Goal: Task Accomplishment & Management: Complete application form

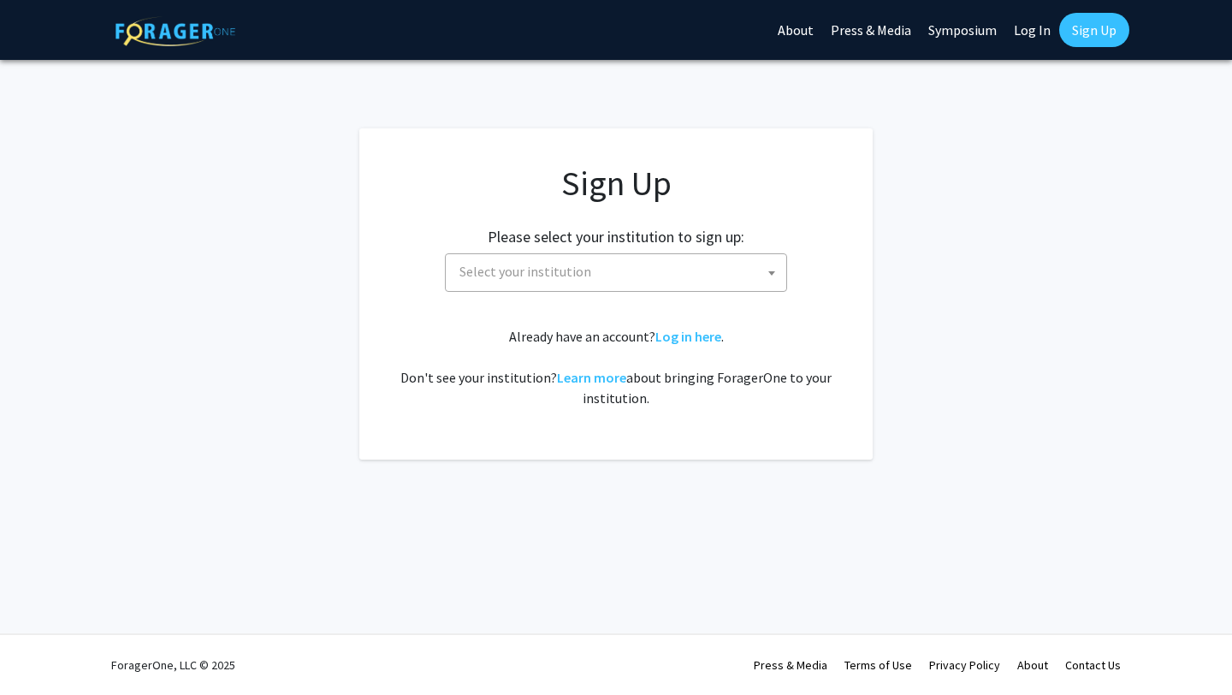
click at [536, 282] on span "Select your institution" at bounding box center [620, 271] width 334 height 35
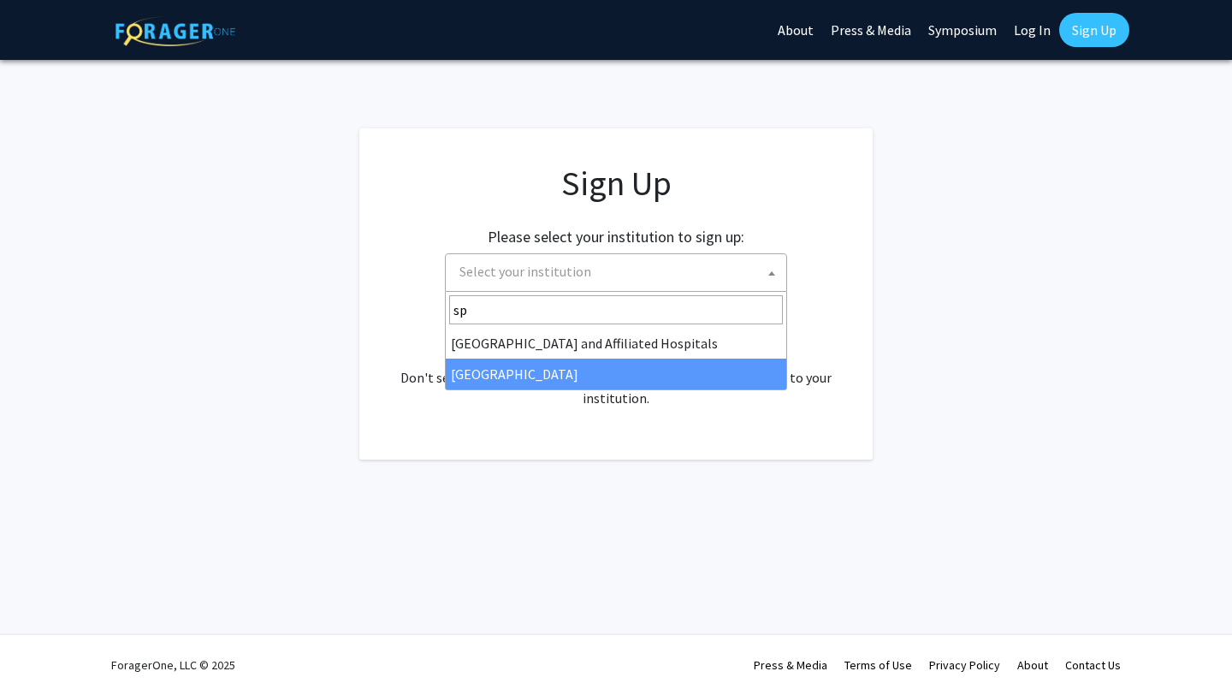
type input "sp"
select select "4"
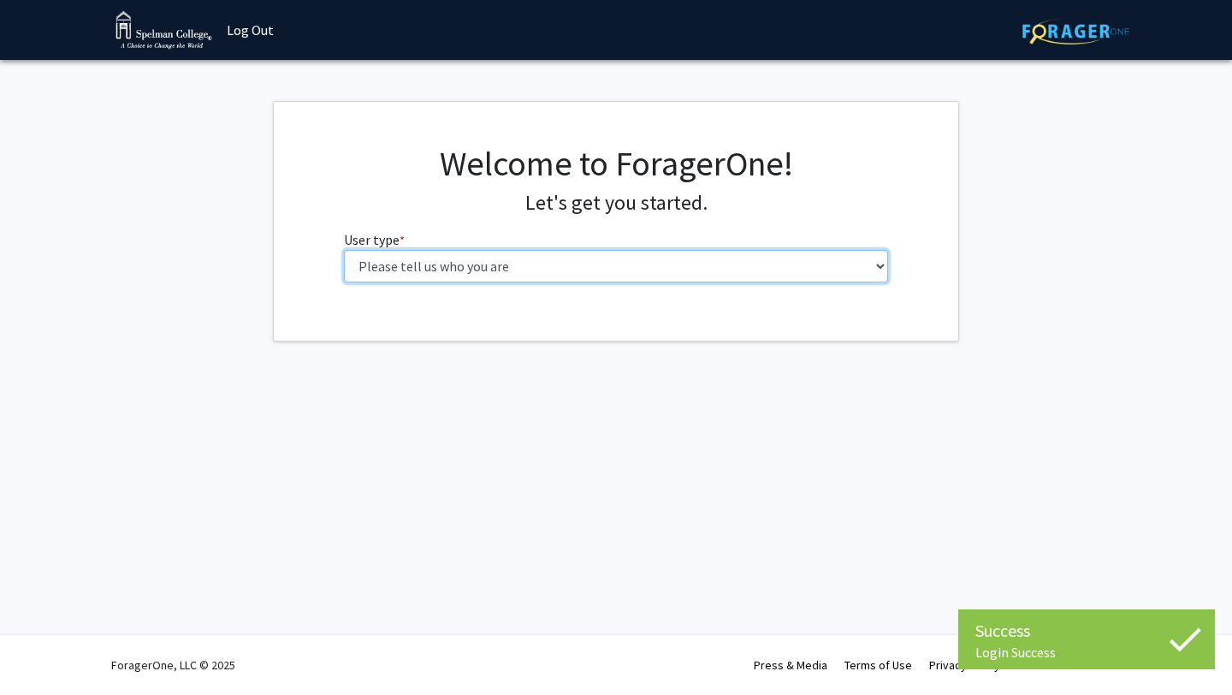
click at [856, 272] on select "Please tell us who you are Undergraduate Student Master's Student Doctoral Cand…" at bounding box center [616, 266] width 545 height 33
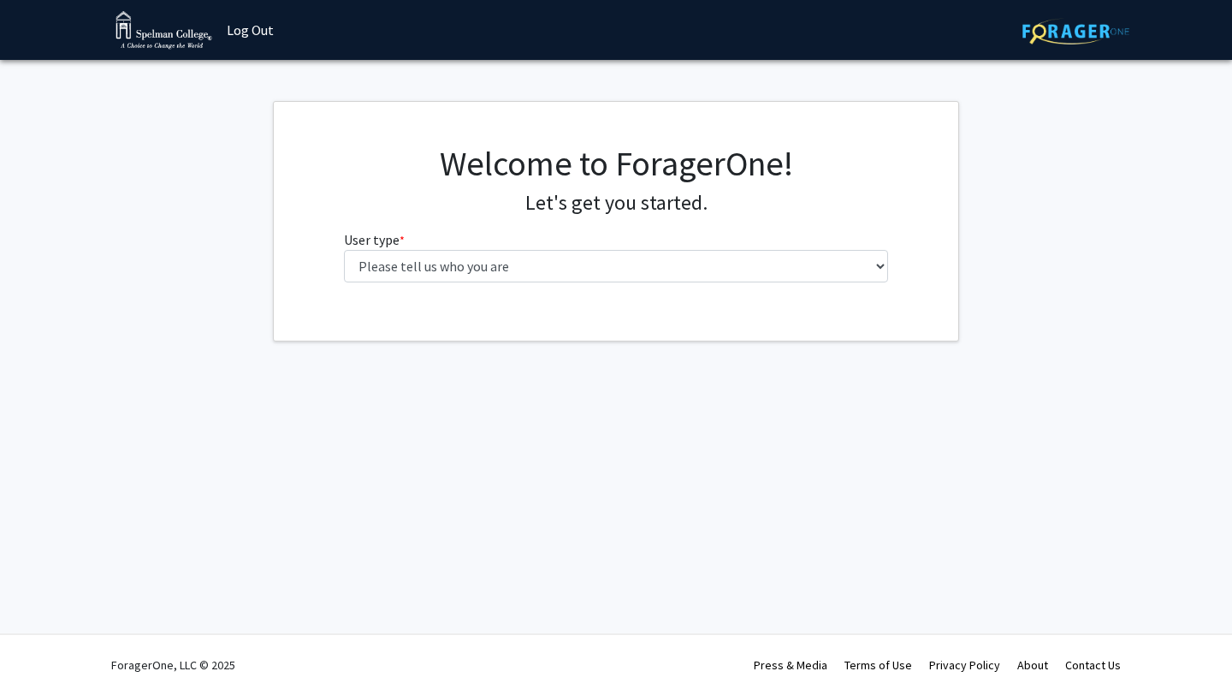
click at [783, 243] on fg-select "User type * required Please tell us who you are Undergraduate Student Master's …" at bounding box center [616, 255] width 545 height 53
click at [782, 242] on fg-select "User type * required Please tell us who you are Undergraduate Student Master's …" at bounding box center [616, 255] width 545 height 53
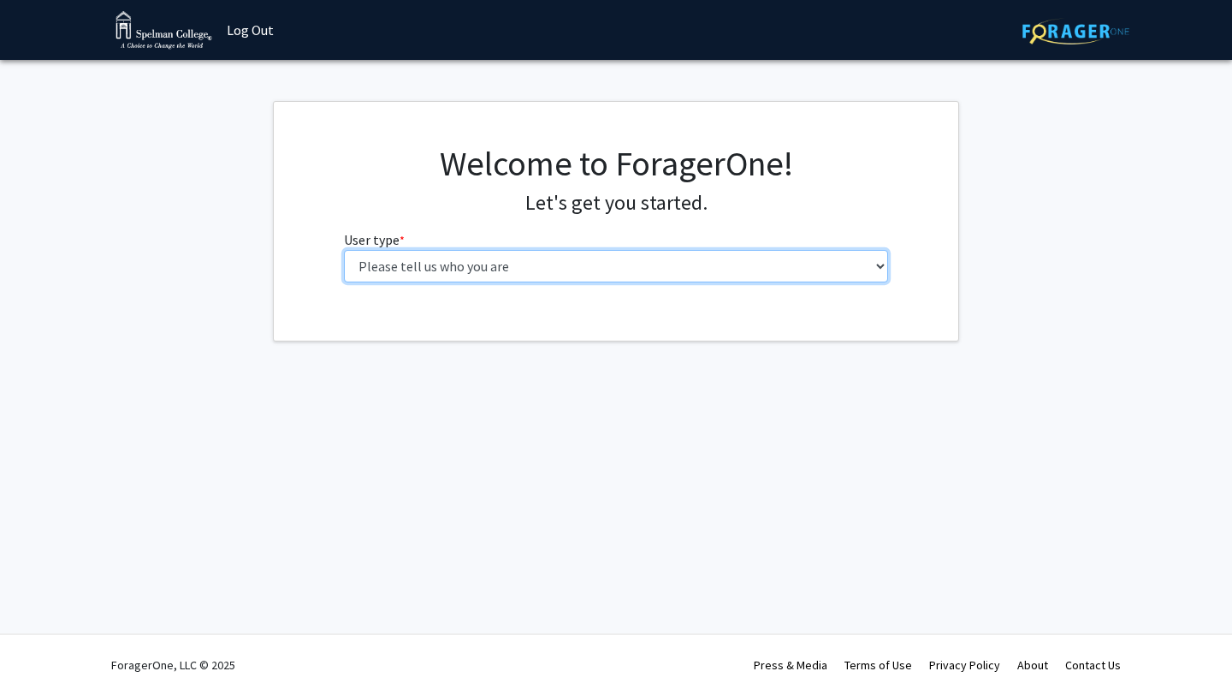
click at [785, 261] on select "Please tell us who you are Undergraduate Student Master's Student Doctoral Cand…" at bounding box center [616, 266] width 545 height 33
click at [535, 270] on select "Please tell us who you are Undergraduate Student Master's Student Doctoral Cand…" at bounding box center [616, 266] width 545 height 33
click at [469, 265] on select "Please tell us who you are Undergraduate Student Master's Student Doctoral Cand…" at bounding box center [616, 266] width 545 height 33
click at [471, 263] on select "Please tell us who you are Undergraduate Student Master's Student Doctoral Cand…" at bounding box center [616, 266] width 545 height 33
click at [464, 259] on select "Please tell us who you are Undergraduate Student Master's Student Doctoral Cand…" at bounding box center [616, 266] width 545 height 33
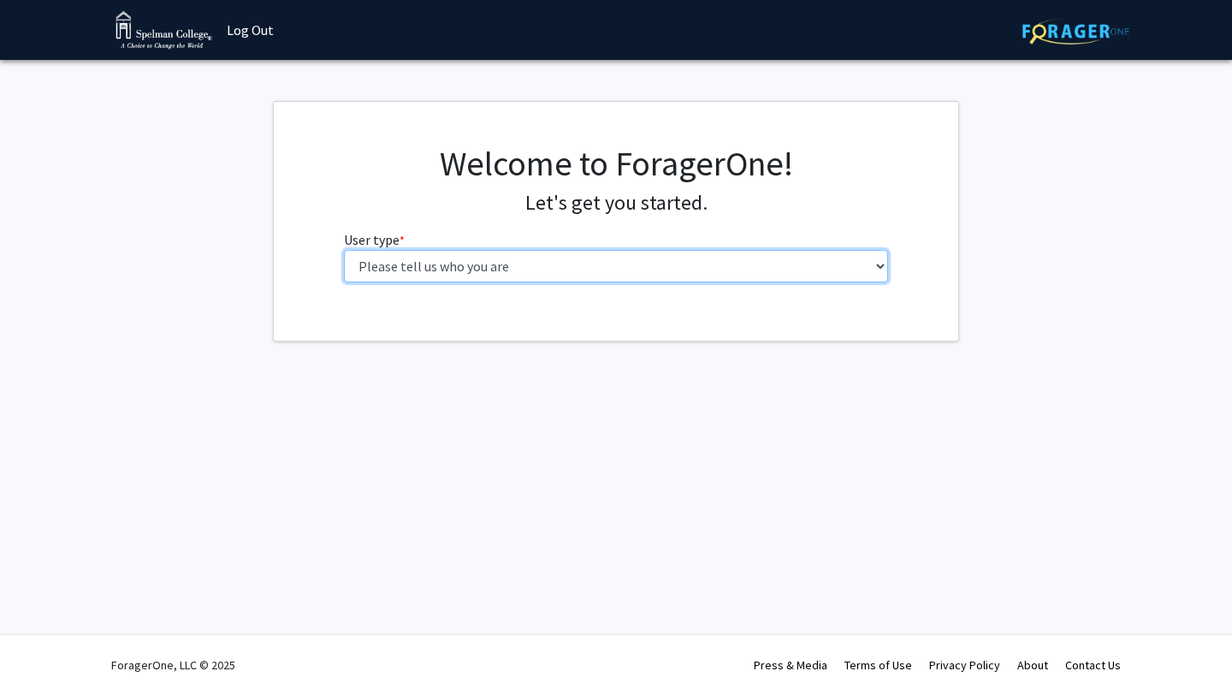
click at [582, 254] on select "Please tell us who you are Undergraduate Student Master's Student Doctoral Cand…" at bounding box center [616, 266] width 545 height 33
select select "1: undergrad"
click at [344, 250] on select "Please tell us who you are Undergraduate Student Master's Student Doctoral Cand…" at bounding box center [616, 266] width 545 height 33
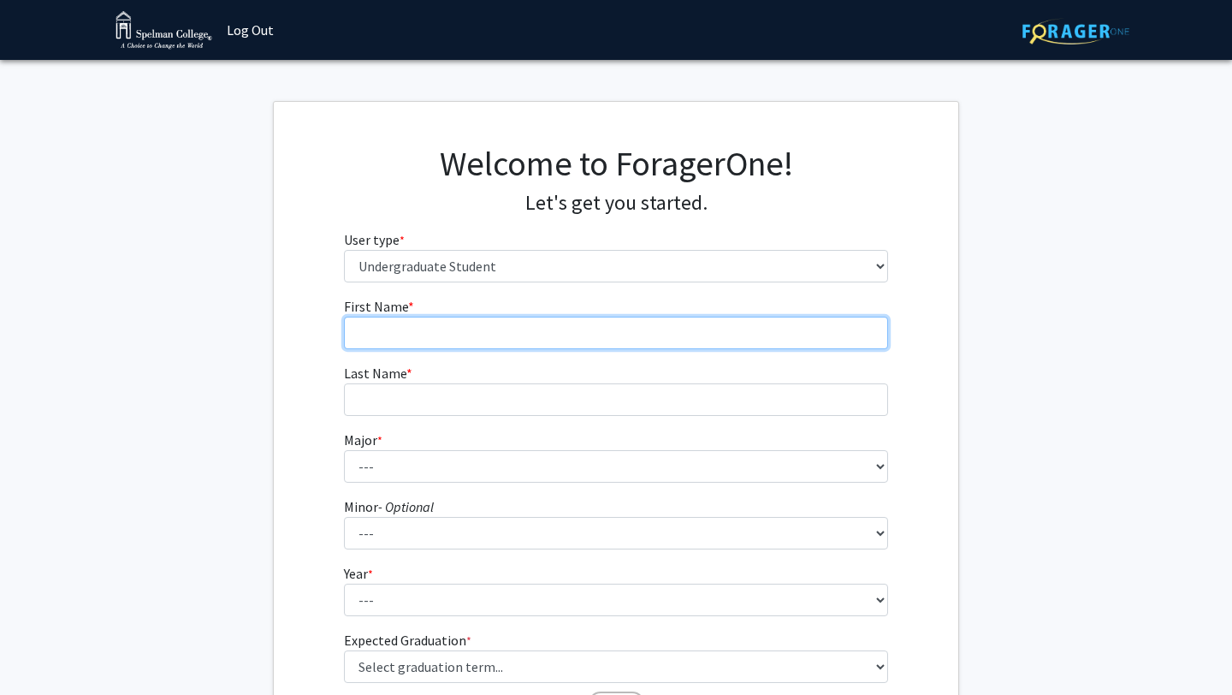
click at [514, 323] on input "First Name * required" at bounding box center [616, 333] width 545 height 33
type input "Saalihah"
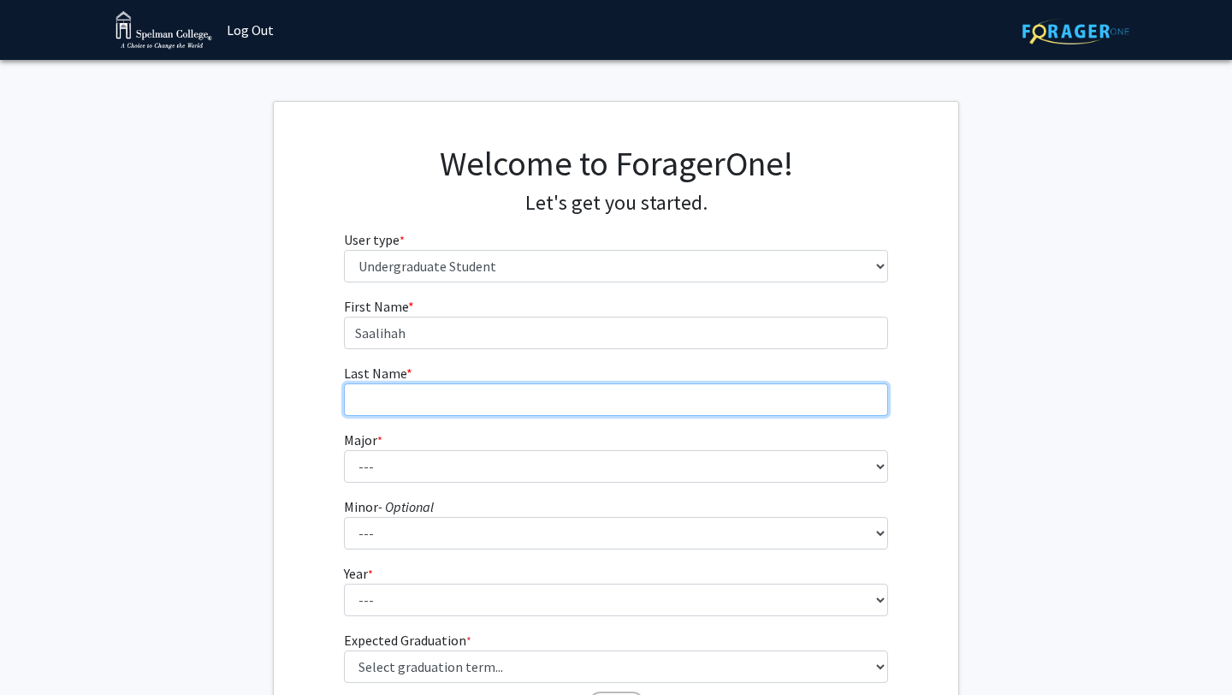
click at [512, 401] on input "Last Name * required" at bounding box center [616, 399] width 545 height 33
type input "[DEMOGRAPHIC_DATA]"
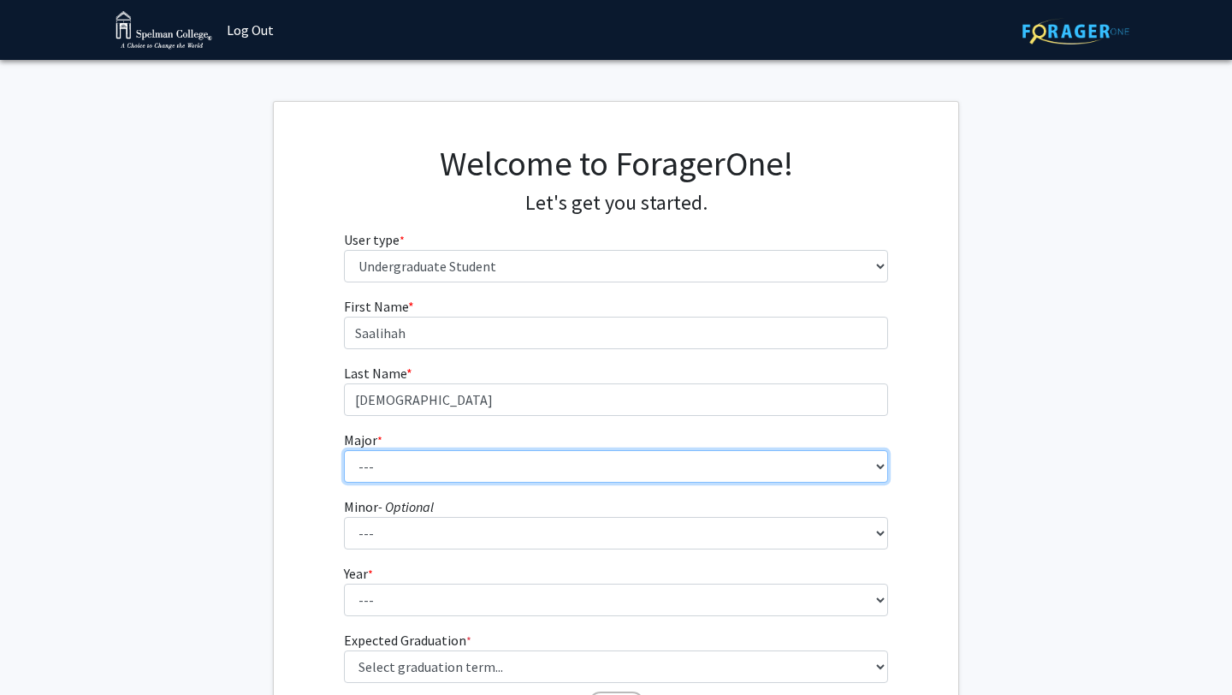
click at [493, 475] on select "--- Art Art History Biochemistry Biology Chemistry Comparative Women’s Studies …" at bounding box center [616, 466] width 545 height 33
select select "13: 259"
click at [344, 450] on select "--- Art Art History Biochemistry Biology Chemistry Comparative Women’s Studies …" at bounding box center [616, 466] width 545 height 33
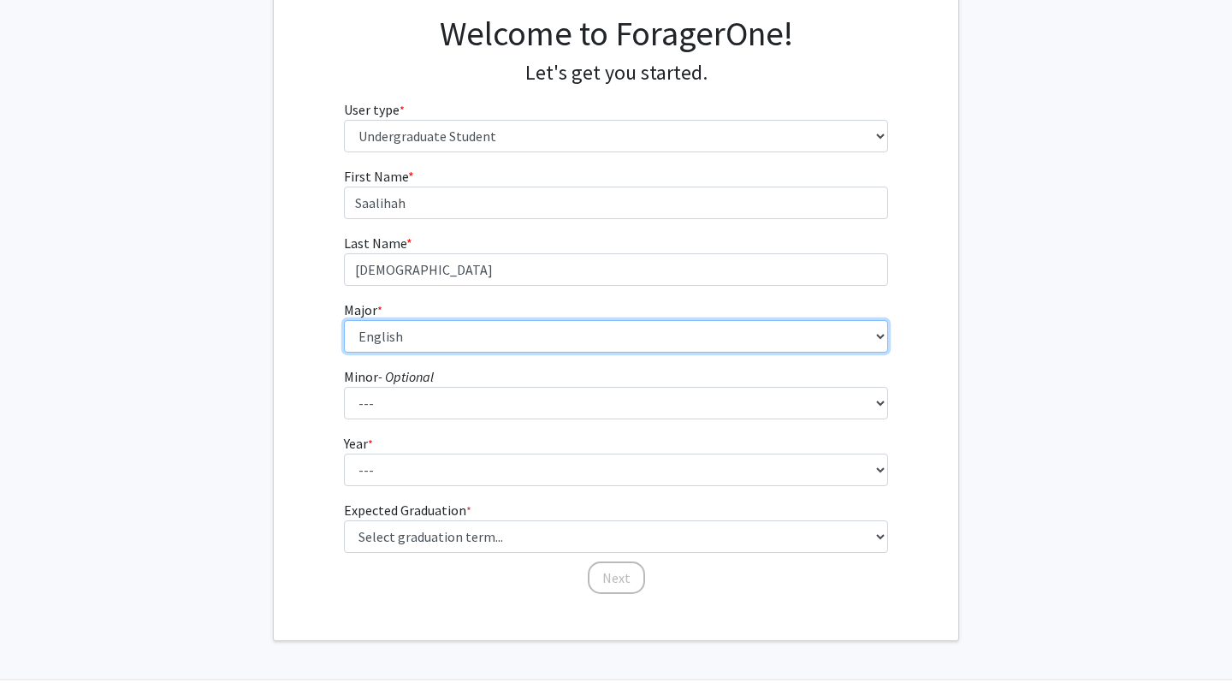
scroll to position [144, 0]
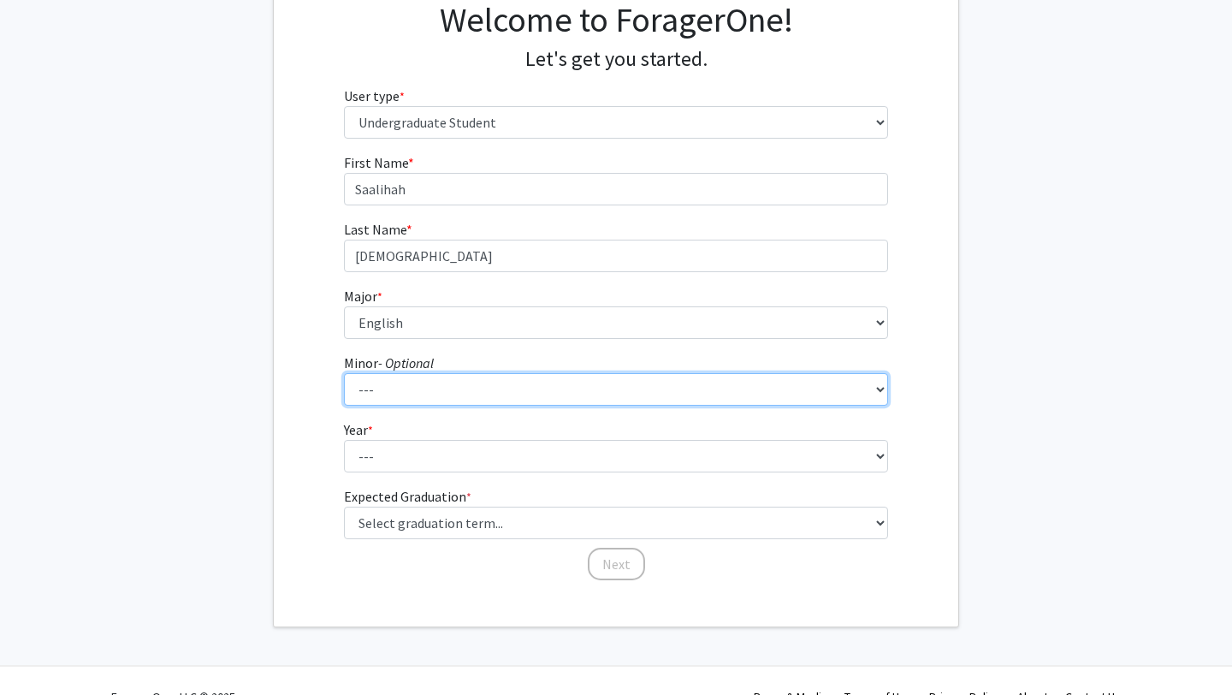
click at [466, 385] on select "--- African Diaspora Studies Anthropology Art History Asian Studies Biochemistr…" at bounding box center [616, 389] width 545 height 33
click at [416, 404] on select "--- African Diaspora Studies Anthropology Art History Asian Studies Biochemistr…" at bounding box center [616, 389] width 545 height 33
select select "22: 146"
click at [344, 373] on select "--- African Diaspora Studies Anthropology Art History Asian Studies Biochemistr…" at bounding box center [616, 389] width 545 height 33
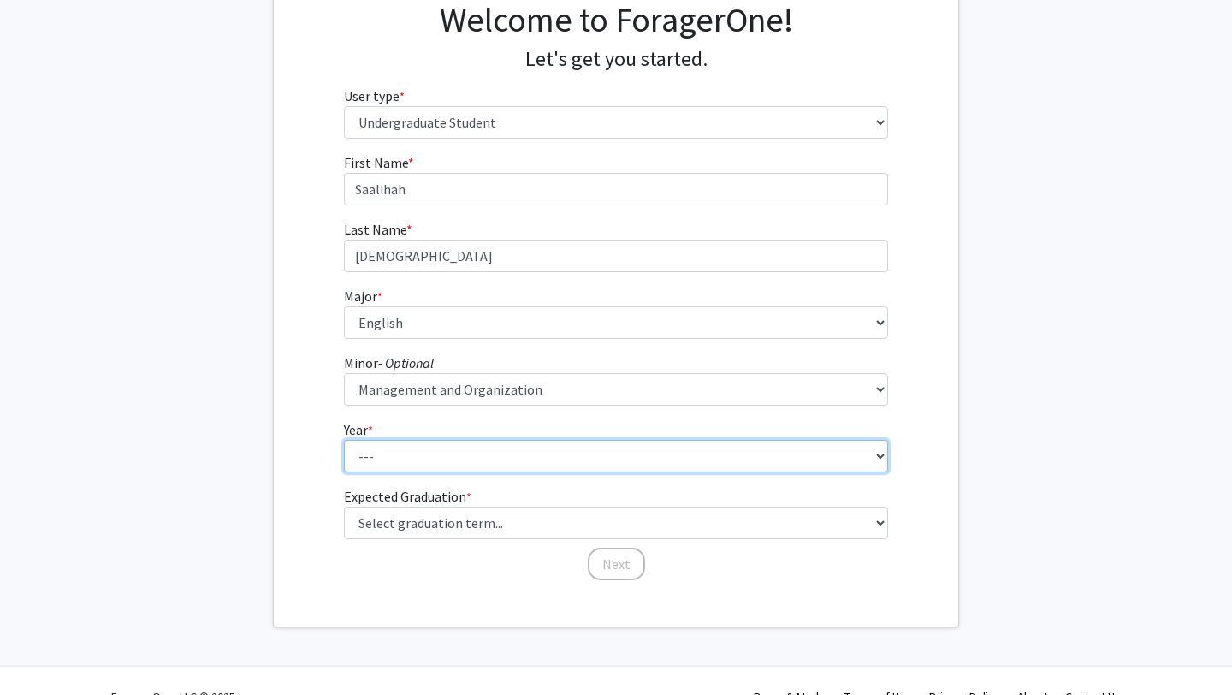
click at [448, 458] on select "--- First-year Sophomore Junior Senior Postbaccalaureate Certificate" at bounding box center [616, 456] width 545 height 33
select select "2: sophomore"
click at [344, 440] on select "--- First-year Sophomore Junior Senior Postbaccalaureate Certificate" at bounding box center [616, 456] width 545 height 33
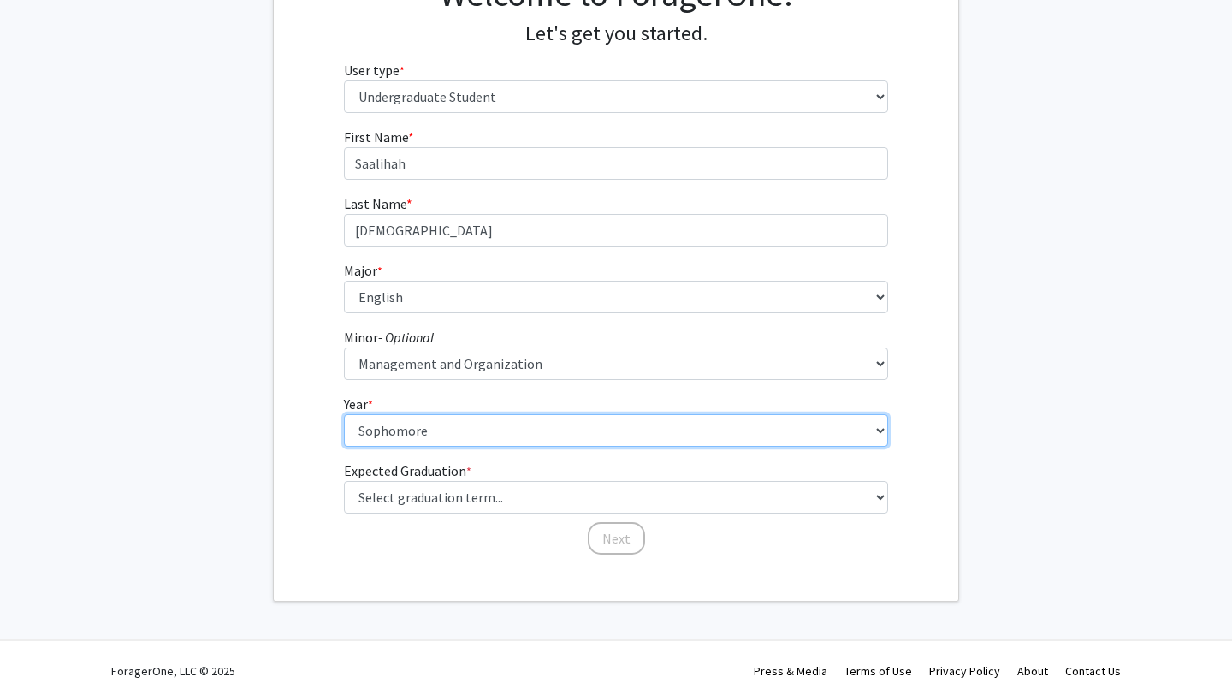
scroll to position [175, 0]
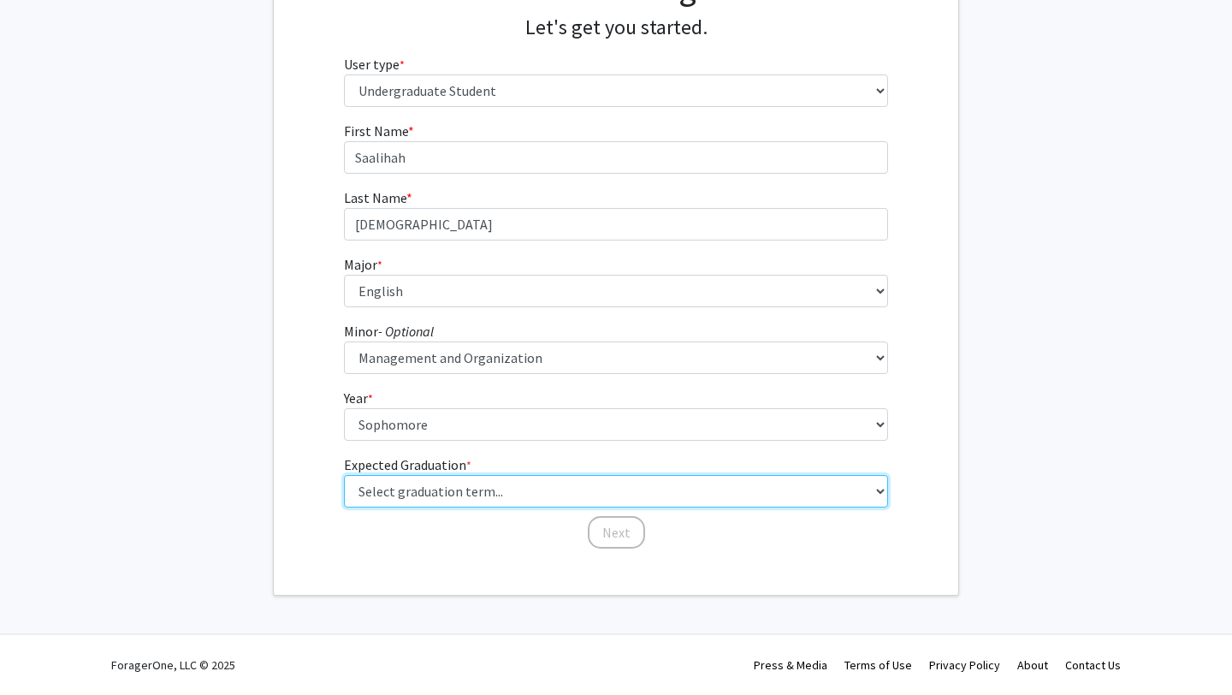
click at [412, 497] on select "Select graduation term... Spring 2025 Summer 2025 Fall 2025 Winter 2025 Spring …" at bounding box center [616, 491] width 545 height 33
click at [622, 488] on select "Select graduation term... Spring 2025 Summer 2025 Fall 2025 Winter 2025 Spring …" at bounding box center [616, 491] width 545 height 33
click at [344, 475] on select "Select graduation term... Spring 2025 Summer 2025 Fall 2025 Winter 2025 Spring …" at bounding box center [616, 491] width 545 height 33
click at [575, 487] on select "Select graduation term... Spring 2025 Summer 2025 Fall 2025 Winter 2025 Spring …" at bounding box center [616, 491] width 545 height 33
select select "13: spring_2028"
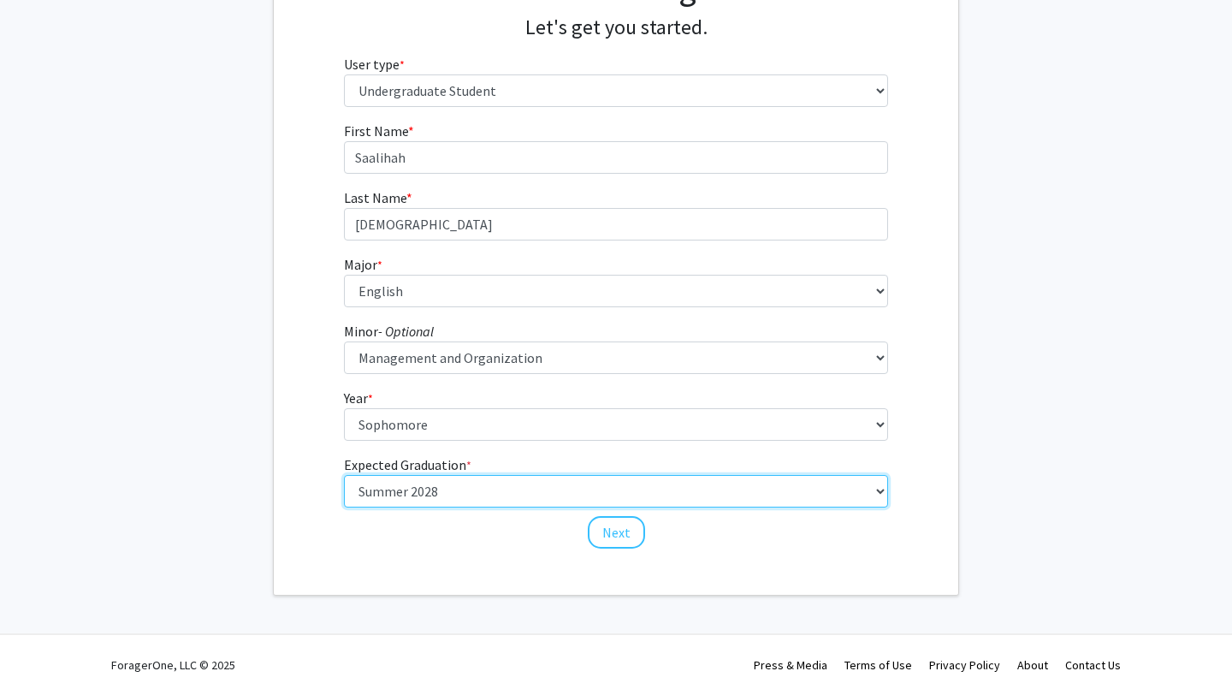
click at [344, 475] on select "Select graduation term... Spring 2025 Summer 2025 Fall 2025 Winter 2025 Spring …" at bounding box center [616, 491] width 545 height 33
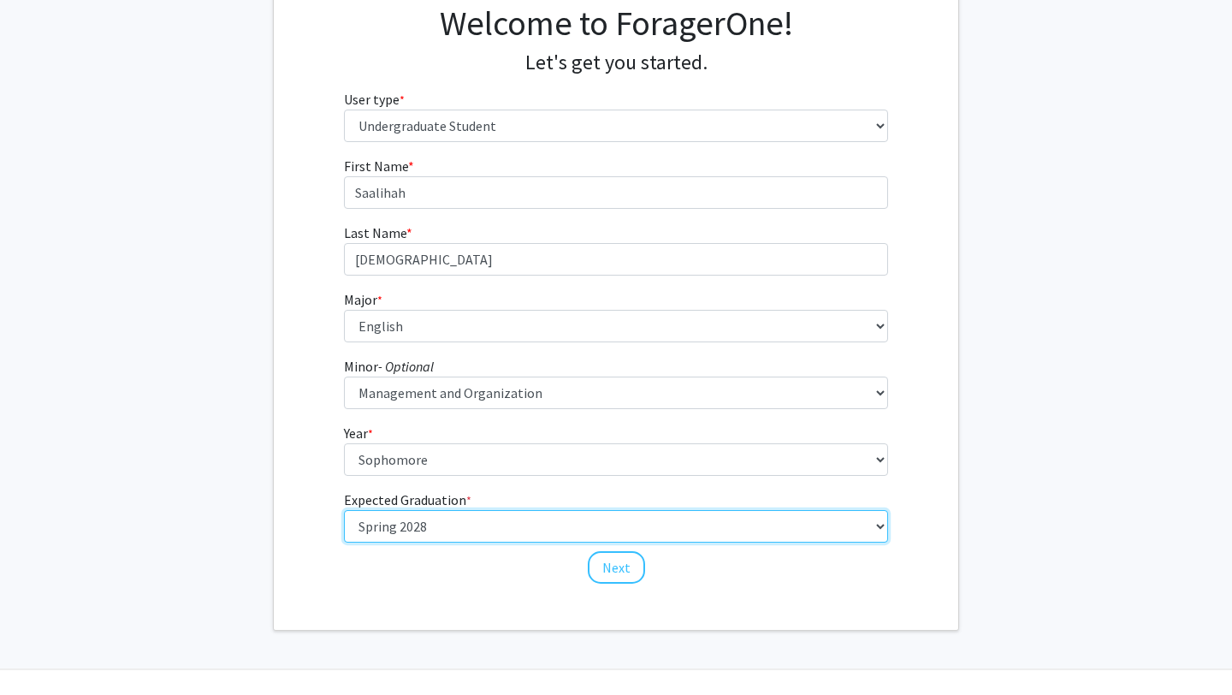
scroll to position [143, 0]
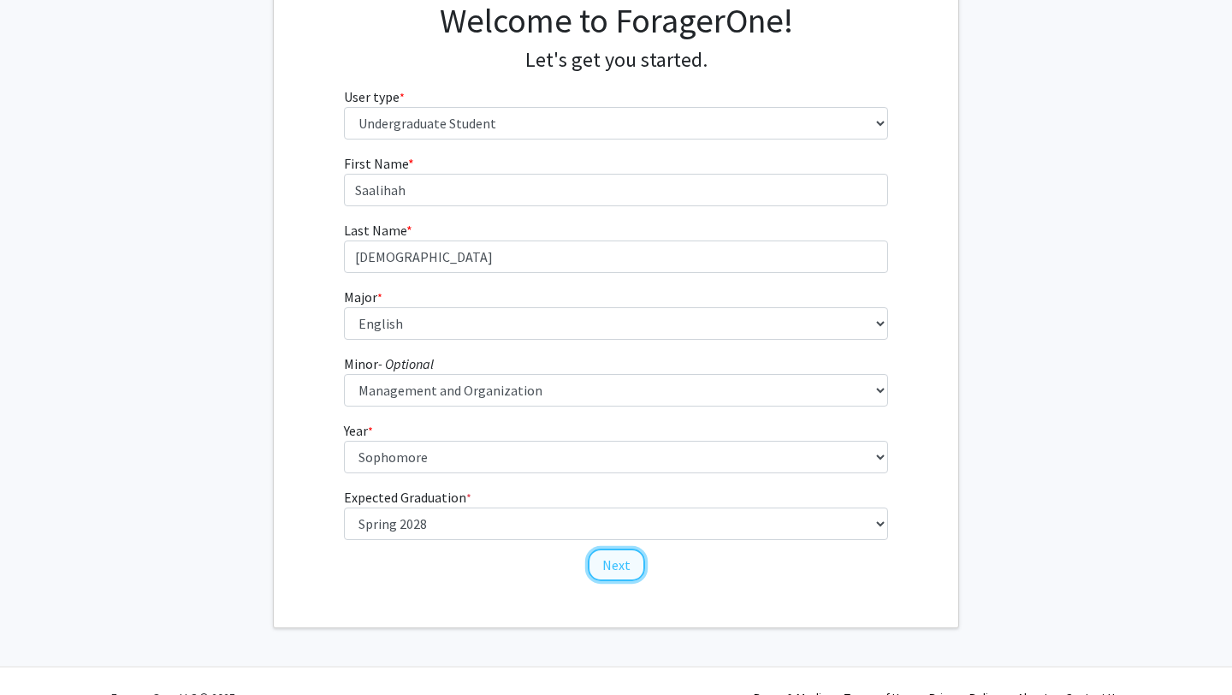
click at [615, 570] on button "Next" at bounding box center [616, 565] width 57 height 33
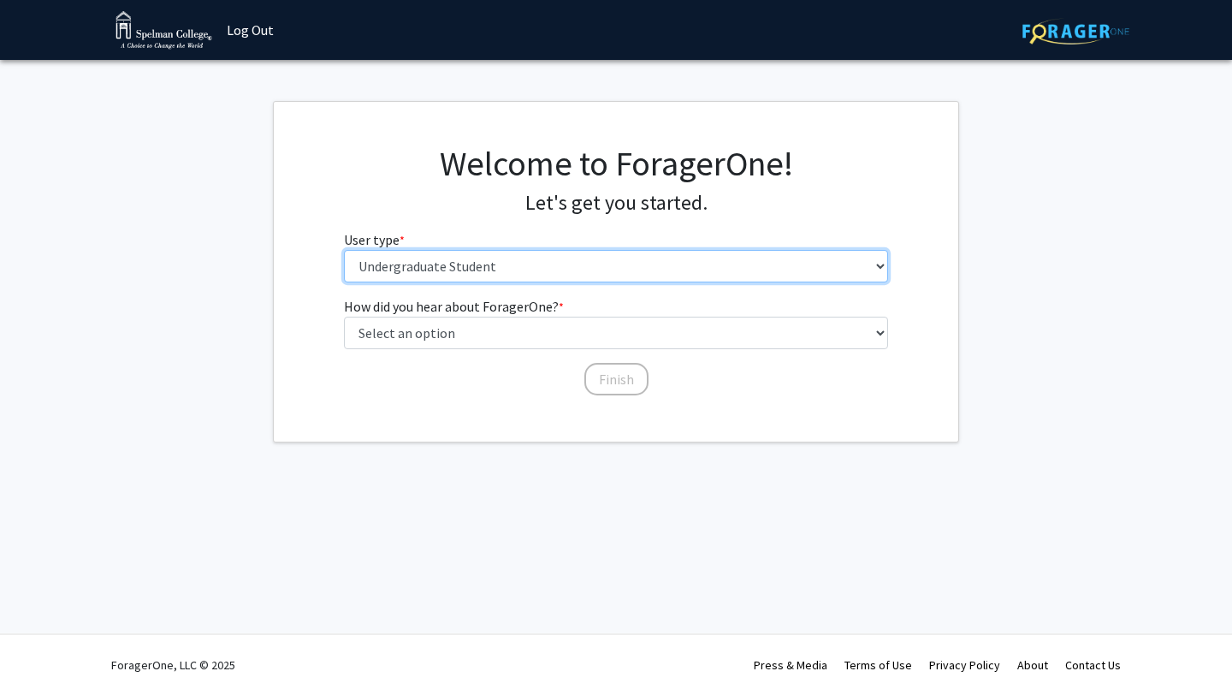
click at [641, 266] on select "Please tell us who you are Undergraduate Student Master's Student Doctoral Cand…" at bounding box center [616, 266] width 545 height 33
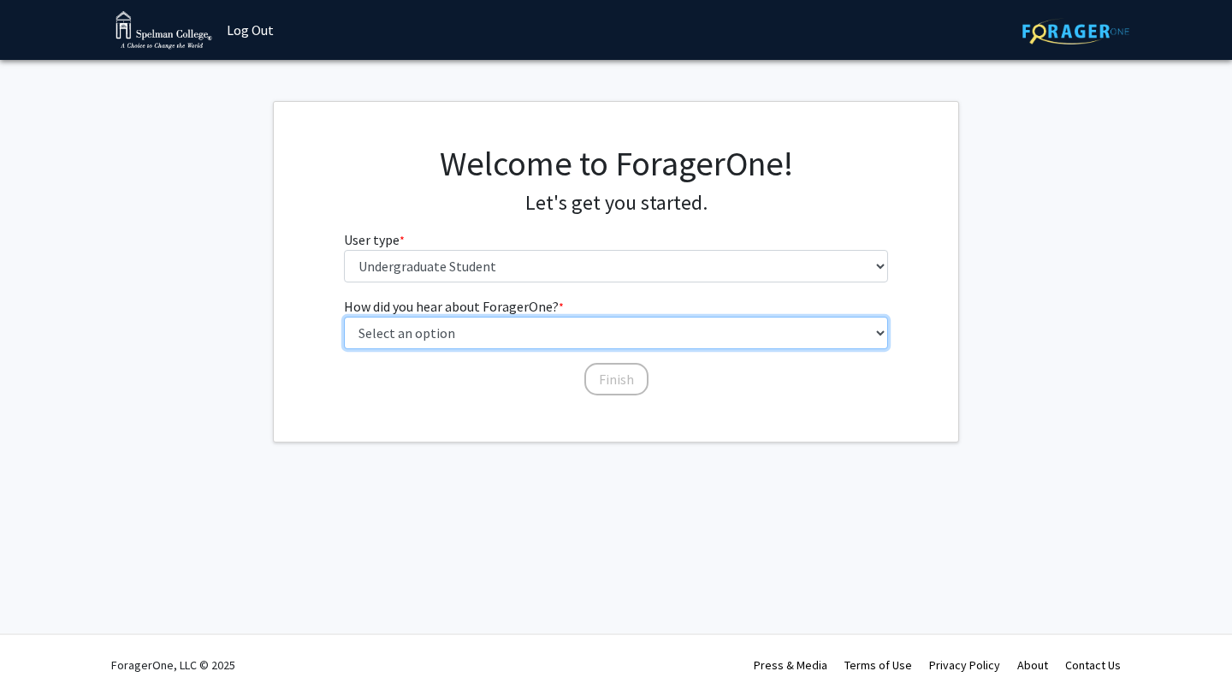
click at [611, 339] on select "Select an option Peer/student recommendation Faculty/staff recommendation Unive…" at bounding box center [616, 333] width 545 height 33
click at [501, 341] on select "Select an option Peer/student recommendation Faculty/staff recommendation Unive…" at bounding box center [616, 333] width 545 height 33
click at [513, 325] on select "Select an option Peer/student recommendation Faculty/staff recommendation Unive…" at bounding box center [616, 333] width 545 height 33
select select "3: university_website"
click at [344, 317] on select "Select an option Peer/student recommendation Faculty/staff recommendation Unive…" at bounding box center [616, 333] width 545 height 33
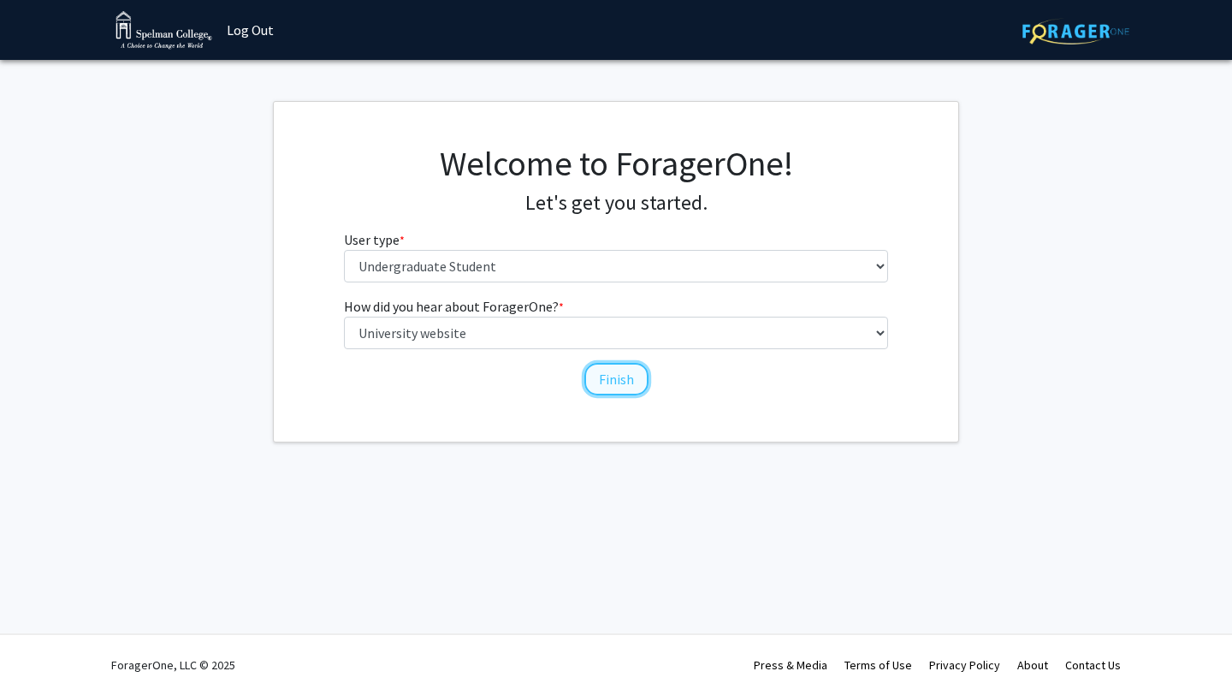
click at [633, 375] on button "Finish" at bounding box center [616, 379] width 64 height 33
